Goal: Information Seeking & Learning: Learn about a topic

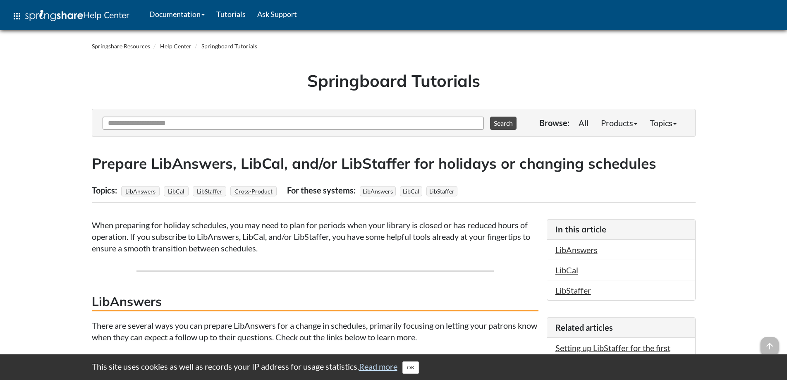
scroll to position [84, 0]
click at [288, 126] on input "Ask Another Question" at bounding box center [294, 123] width 382 height 13
type input "***"
click at [490, 117] on button "Search" at bounding box center [503, 123] width 26 height 13
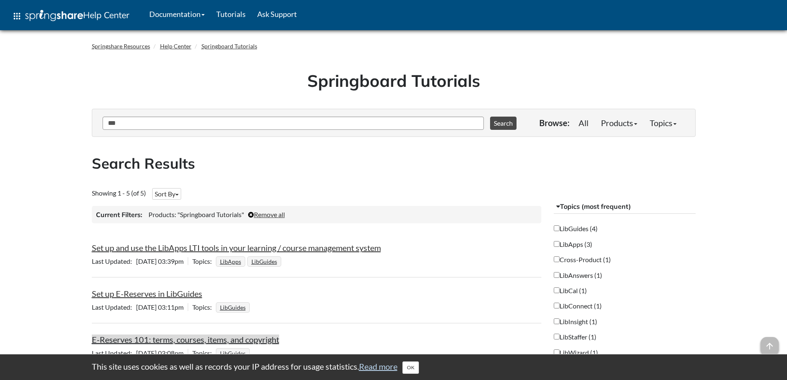
scroll to position [127, 0]
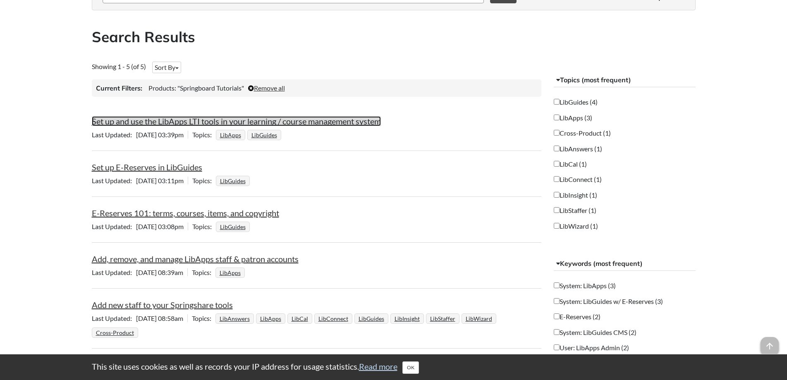
click at [310, 121] on link "Set up and use the LibApps LTI tools in your learning / course management system" at bounding box center [236, 121] width 289 height 10
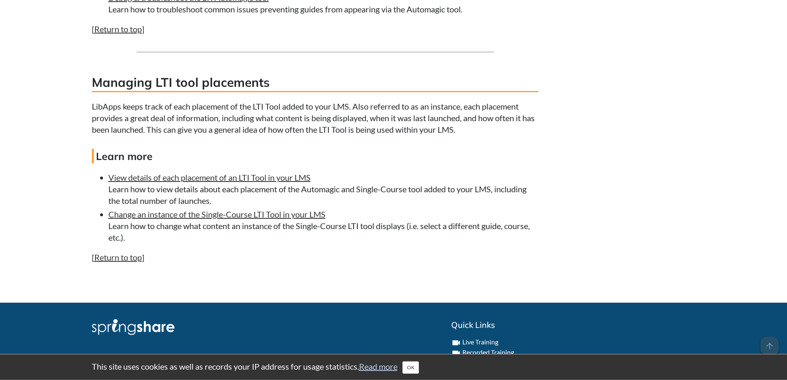
scroll to position [3376, 0]
